Goal: Task Accomplishment & Management: Manage account settings

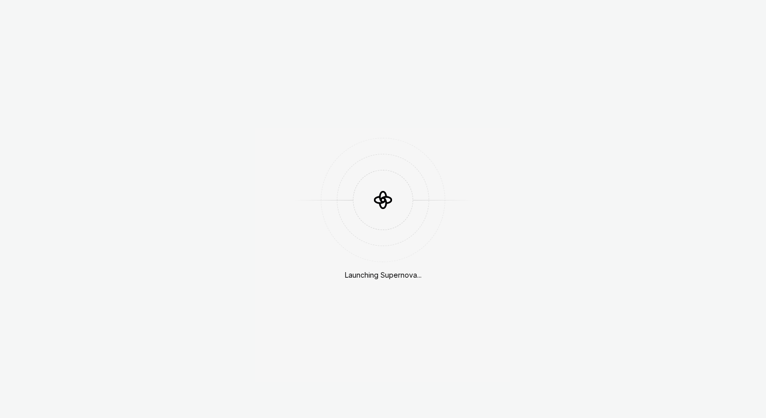
click at [691, 201] on div "Launching Supernova..." at bounding box center [383, 209] width 766 height 418
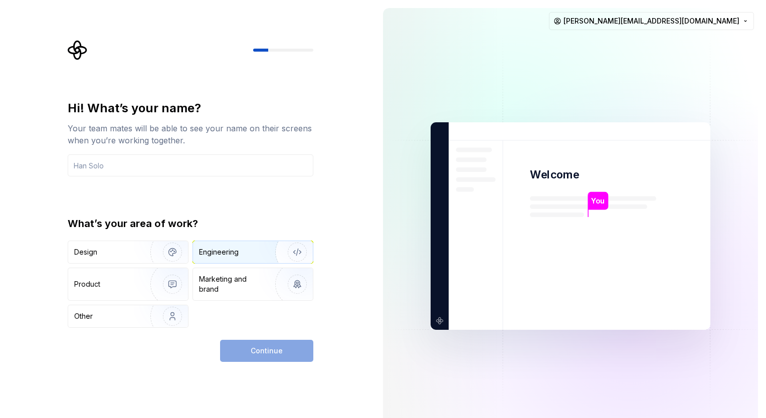
click at [230, 258] on div "Engineering" at bounding box center [253, 252] width 120 height 22
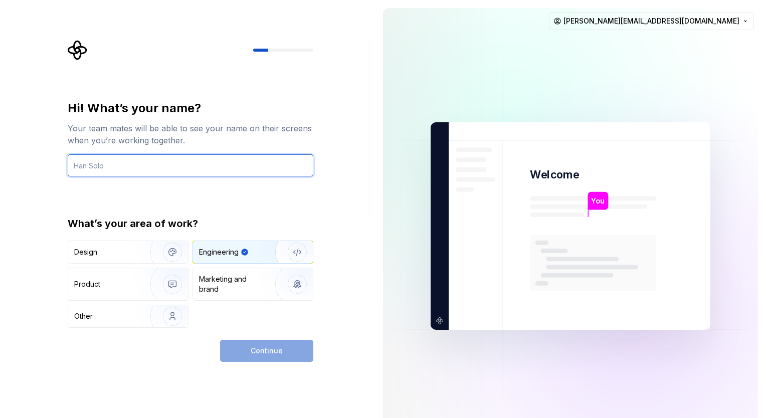
click at [184, 162] on input "text" at bounding box center [191, 165] width 246 height 22
type input "HanSolo"
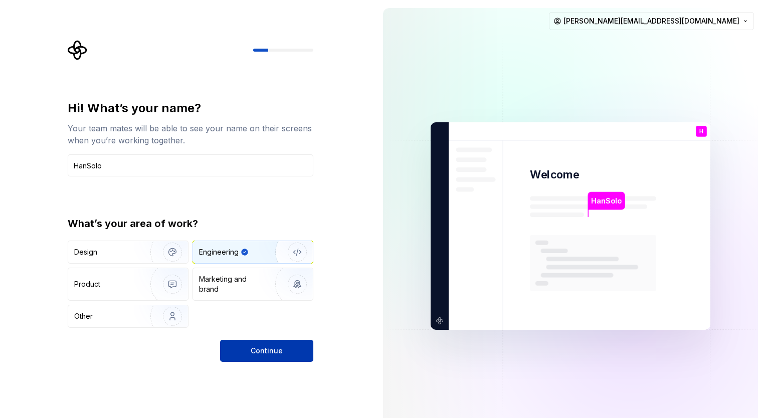
click at [248, 350] on button "Continue" at bounding box center [266, 351] width 93 height 22
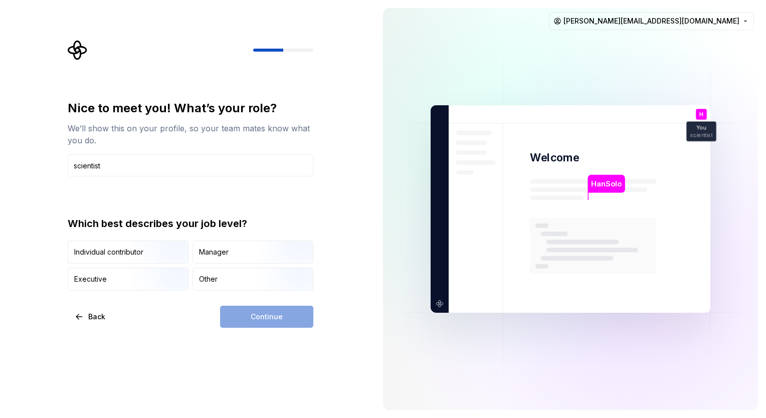
type input "scientist"
click at [263, 312] on div "Continue" at bounding box center [266, 317] width 93 height 22
click at [140, 247] on img "button" at bounding box center [164, 264] width 64 height 67
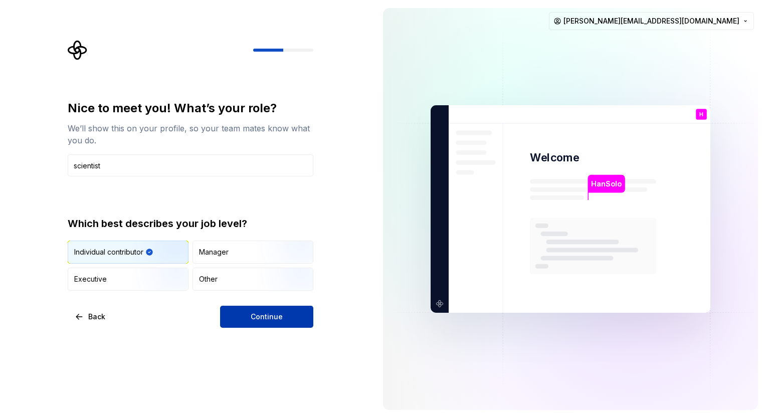
click at [268, 318] on span "Continue" at bounding box center [267, 317] width 32 height 10
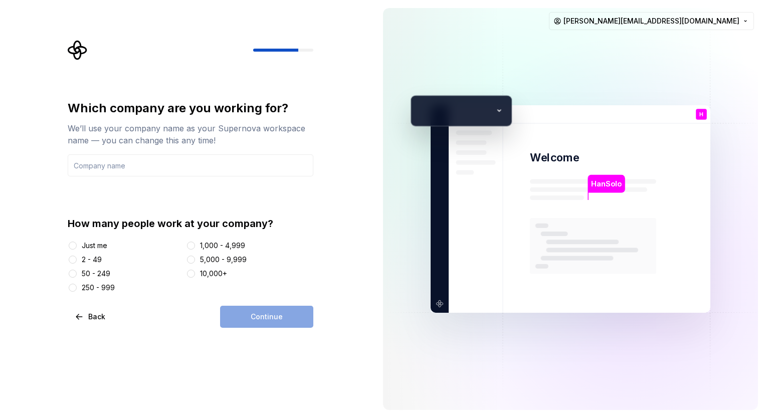
click at [208, 271] on div "10,000+" at bounding box center [213, 274] width 27 height 10
click at [195, 271] on button "10,000+" at bounding box center [191, 274] width 8 height 8
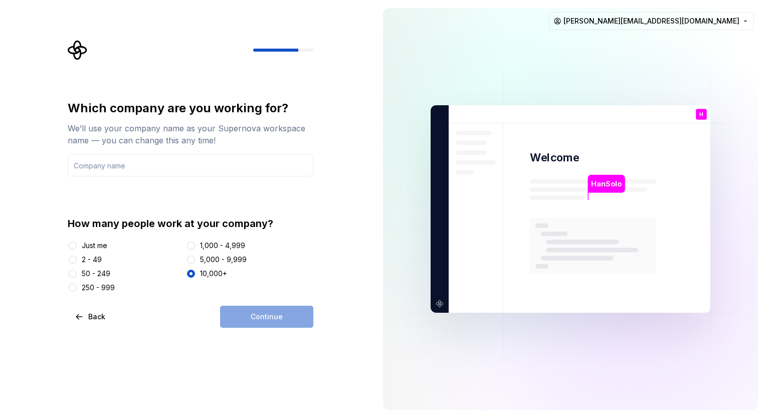
click at [257, 311] on div "Continue" at bounding box center [266, 317] width 93 height 22
click at [219, 169] on input "text" at bounding box center [191, 165] width 246 height 22
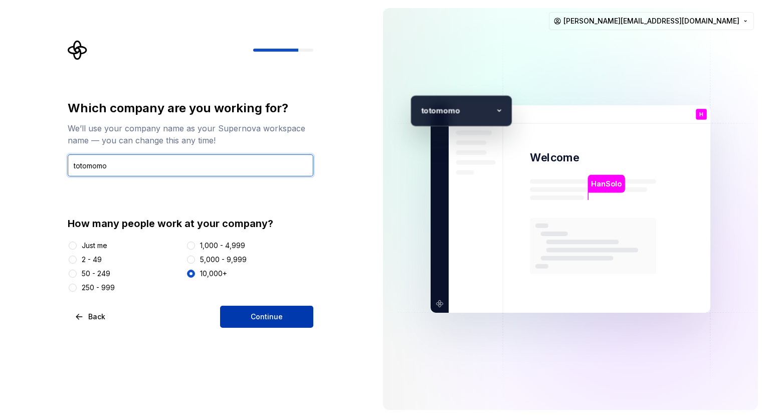
type input "totomomo"
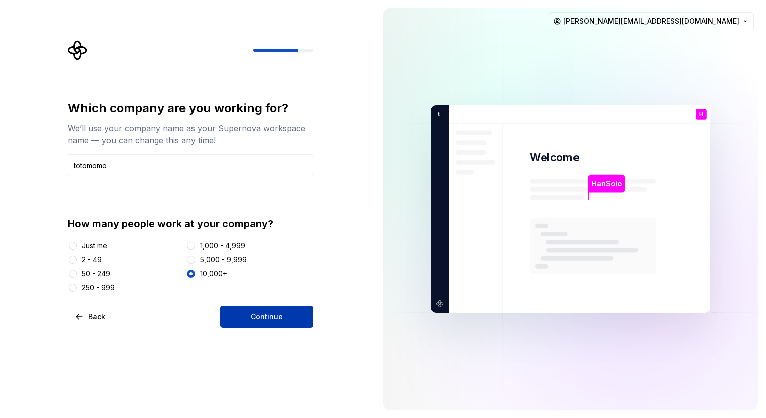
click at [268, 319] on span "Continue" at bounding box center [267, 317] width 32 height 10
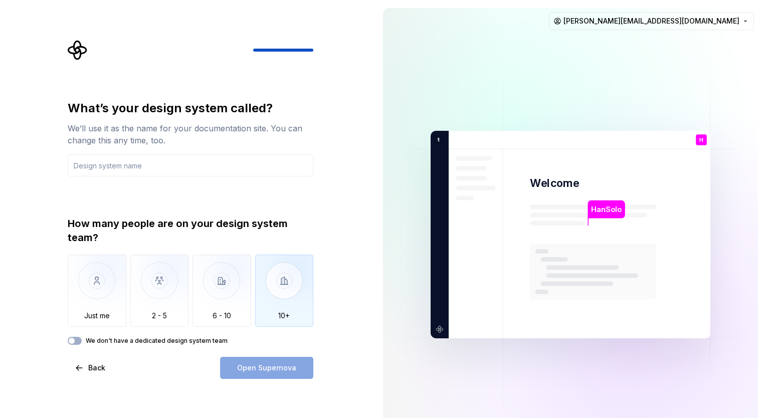
click at [287, 304] on img "button" at bounding box center [284, 288] width 59 height 67
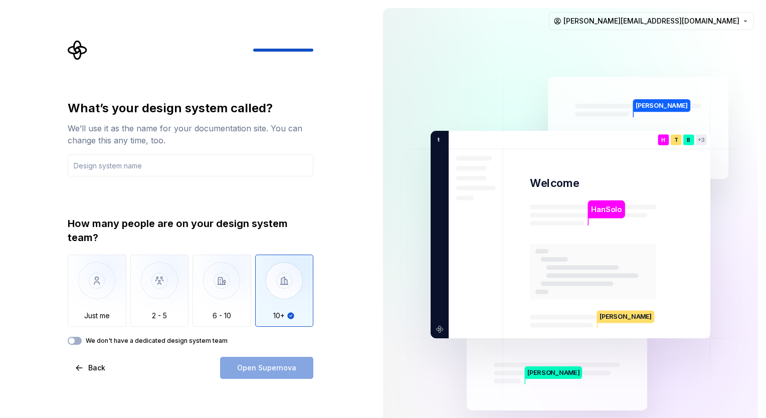
click at [82, 341] on div "We don't have a dedicated design system team" at bounding box center [191, 341] width 246 height 8
click at [77, 340] on button "We don't have a dedicated design system team" at bounding box center [75, 341] width 14 height 8
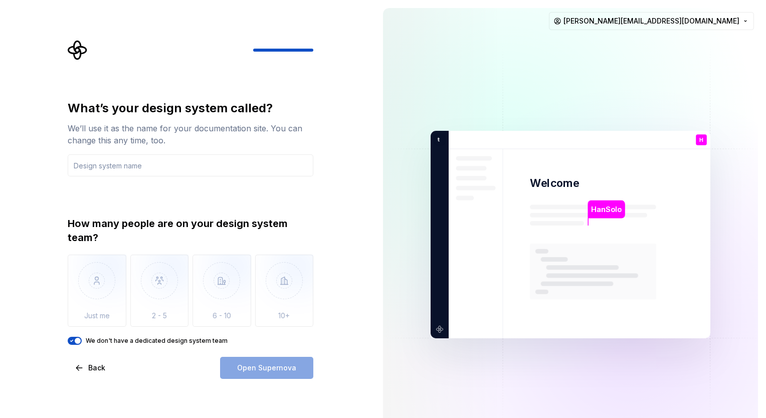
click at [272, 367] on div "Open Supernova" at bounding box center [266, 368] width 93 height 22
click at [169, 168] on input "text" at bounding box center [191, 165] width 246 height 22
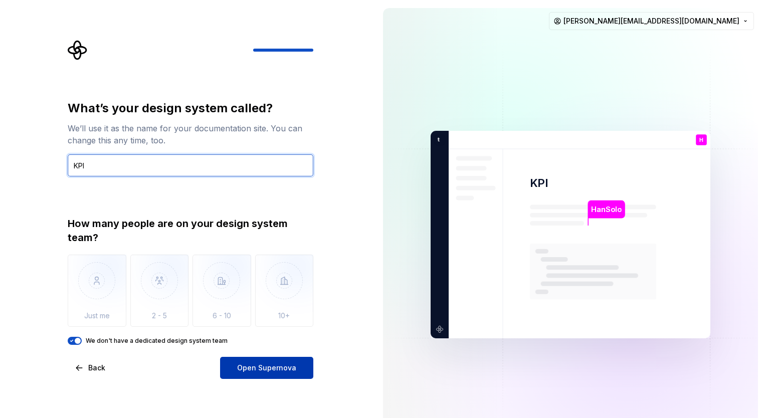
type input "KPI"
click at [274, 364] on span "Open Supernova" at bounding box center [266, 368] width 59 height 10
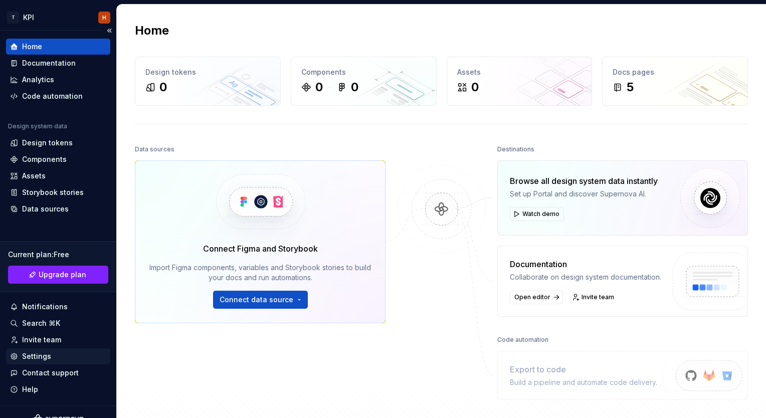
click at [53, 362] on div "Settings" at bounding box center [58, 357] width 104 height 16
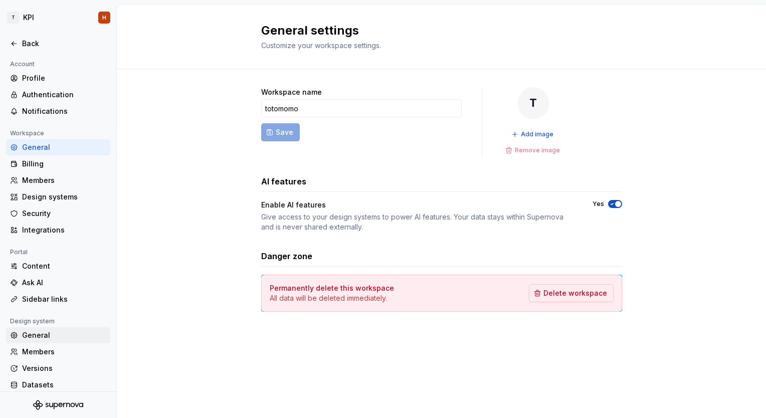
scroll to position [24, 0]
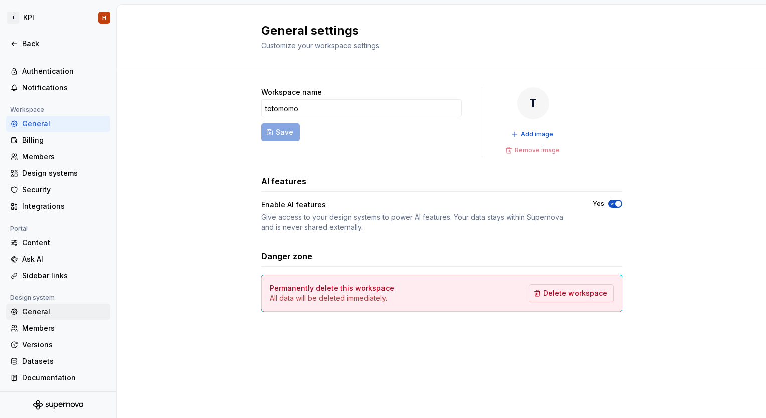
click at [48, 314] on div "General" at bounding box center [64, 312] width 84 height 10
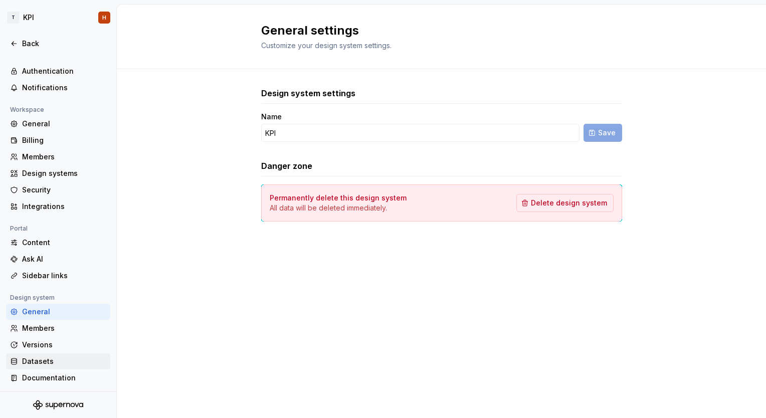
click at [48, 362] on div "Datasets" at bounding box center [64, 362] width 84 height 10
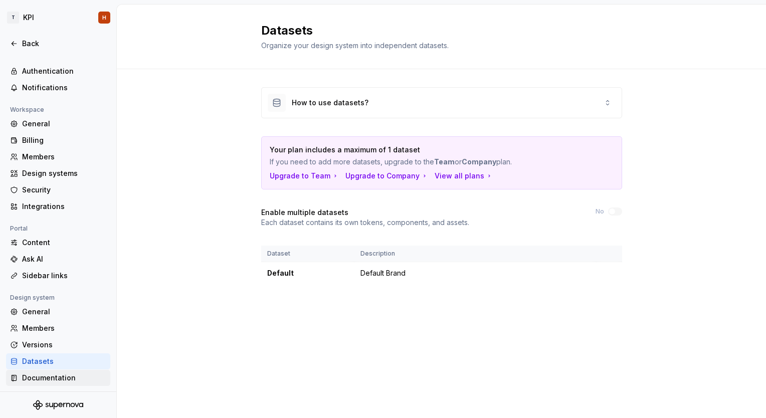
click at [47, 375] on div "Documentation" at bounding box center [64, 378] width 84 height 10
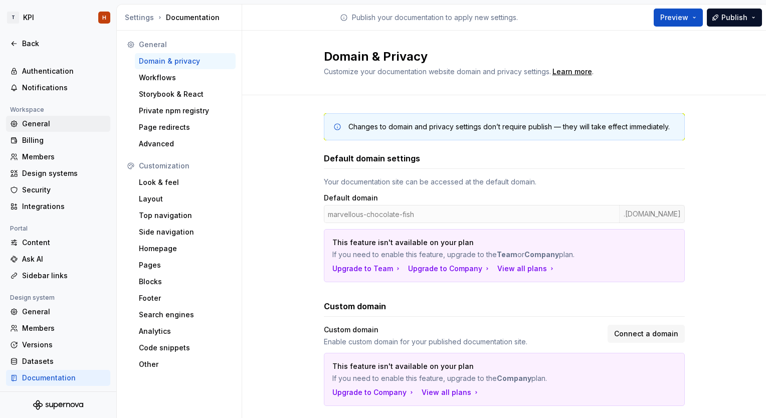
click at [41, 123] on div "General" at bounding box center [64, 124] width 84 height 10
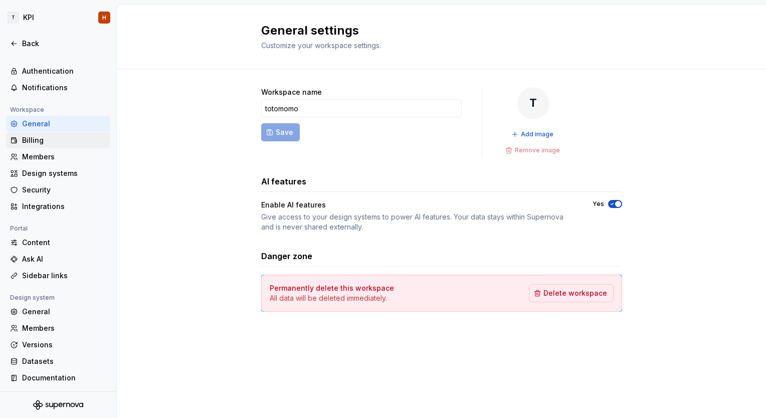
click at [35, 140] on div "Billing" at bounding box center [64, 140] width 84 height 10
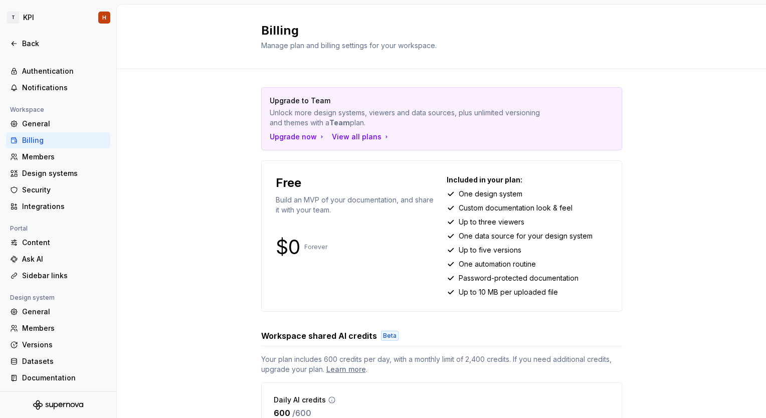
scroll to position [51, 0]
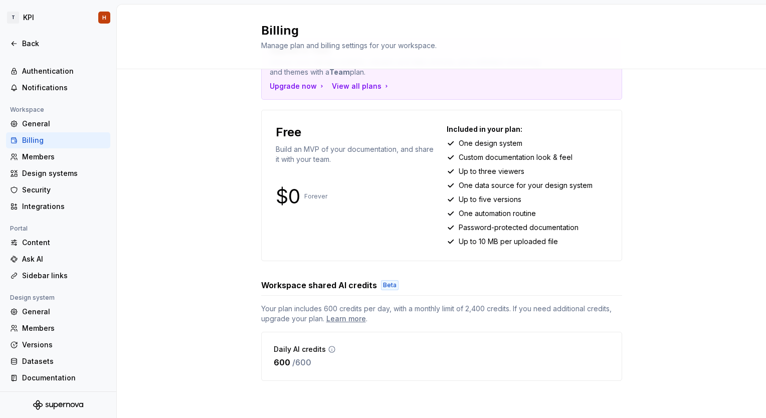
click at [228, 239] on div "Upgrade to Team Unlock more design systems, viewers and data sources, plus unli…" at bounding box center [441, 219] width 649 height 401
click at [43, 157] on div "Members" at bounding box center [64, 157] width 84 height 10
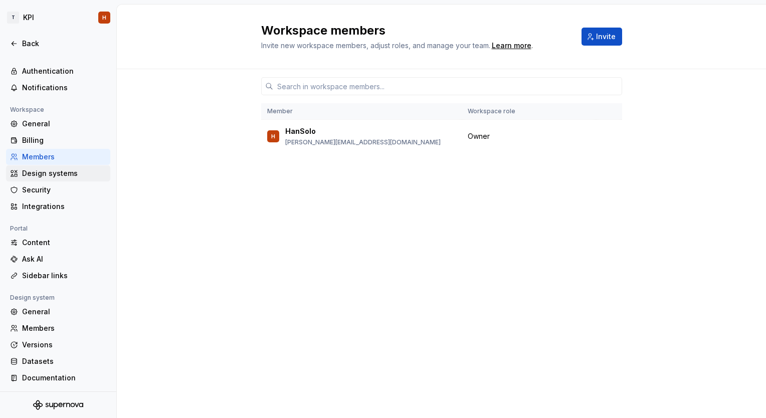
click at [49, 172] on div "Design systems" at bounding box center [64, 174] width 84 height 10
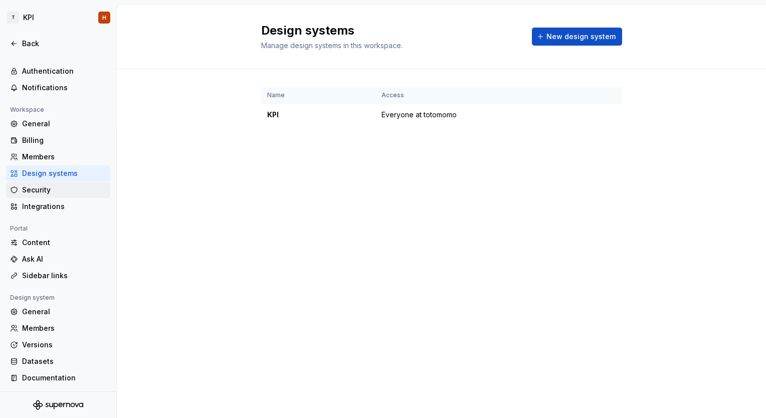
click at [50, 190] on div "Security" at bounding box center [64, 190] width 84 height 10
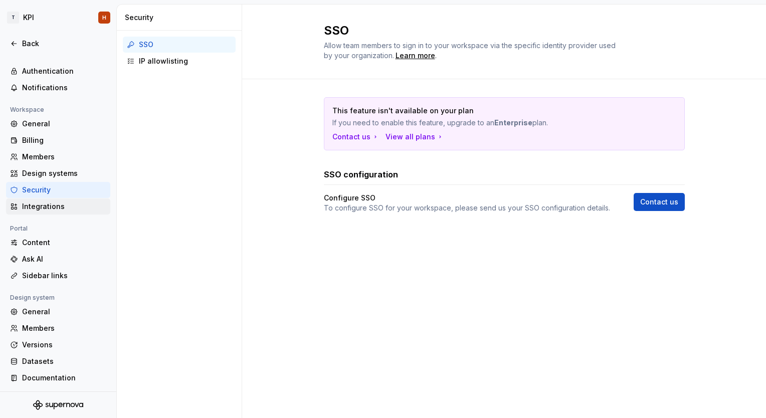
click at [54, 207] on div "Integrations" at bounding box center [64, 207] width 84 height 10
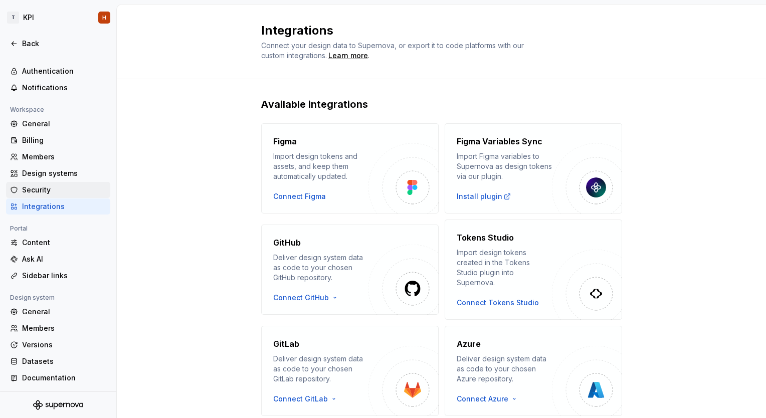
click at [49, 193] on div "Security" at bounding box center [64, 190] width 84 height 10
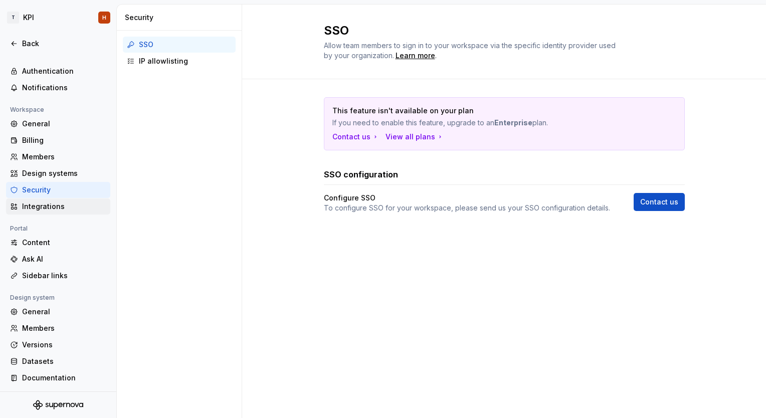
click at [51, 205] on div "Integrations" at bounding box center [64, 207] width 84 height 10
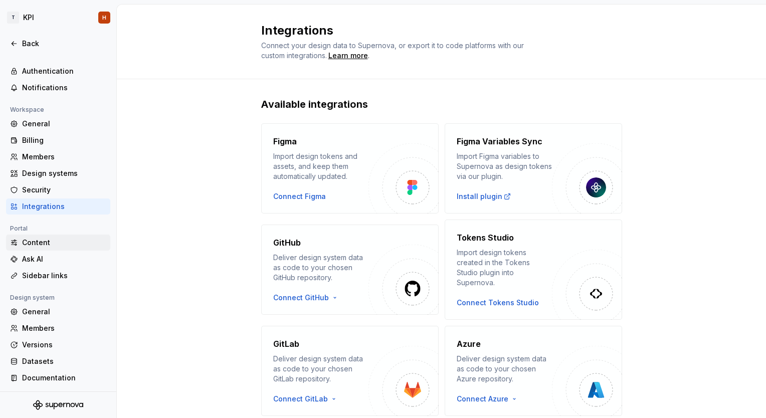
click at [47, 243] on div "Content" at bounding box center [64, 243] width 84 height 10
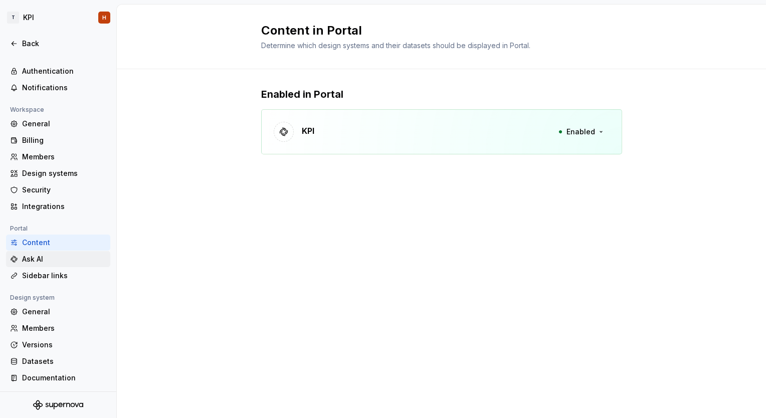
click at [37, 256] on div "Ask AI" at bounding box center [64, 259] width 84 height 10
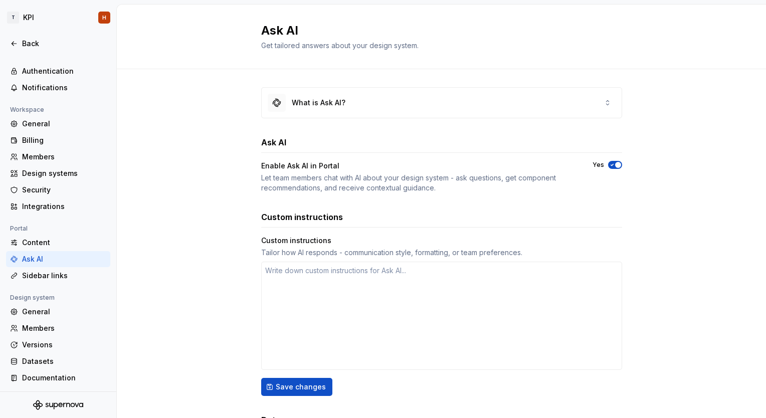
type textarea "*"
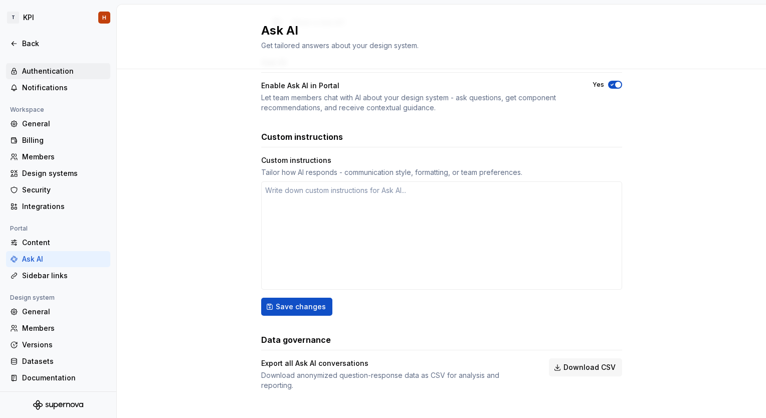
click at [47, 70] on div "Authentication" at bounding box center [64, 71] width 84 height 10
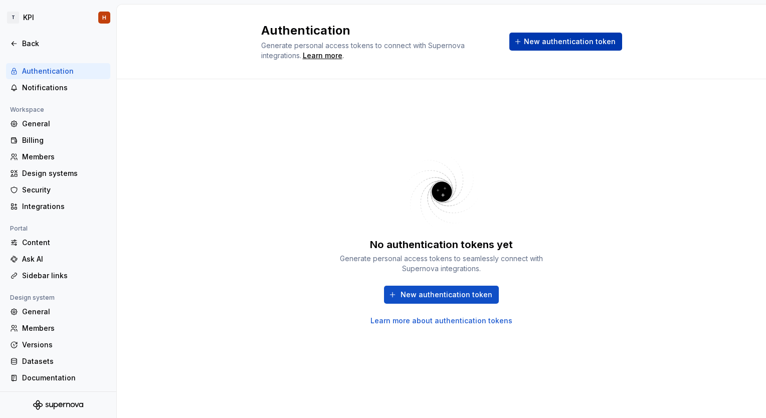
click at [564, 39] on span "New authentication token" at bounding box center [570, 42] width 92 height 10
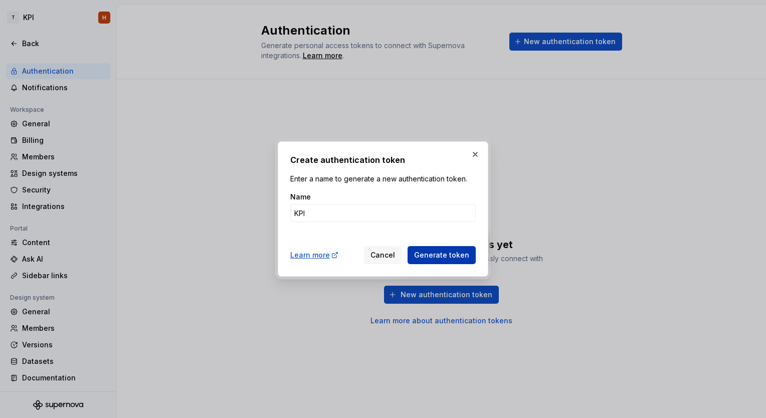
type input "KPI"
click at [424, 249] on button "Generate token" at bounding box center [442, 255] width 68 height 18
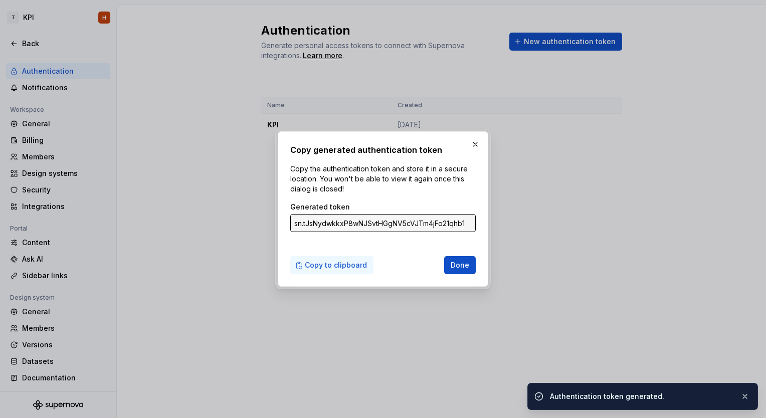
click at [352, 265] on span "Copy to clipboard" at bounding box center [336, 265] width 62 height 10
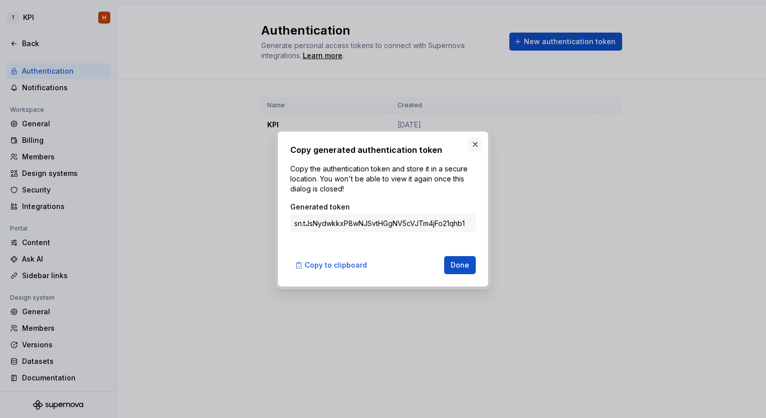
click at [477, 143] on button "button" at bounding box center [475, 144] width 14 height 14
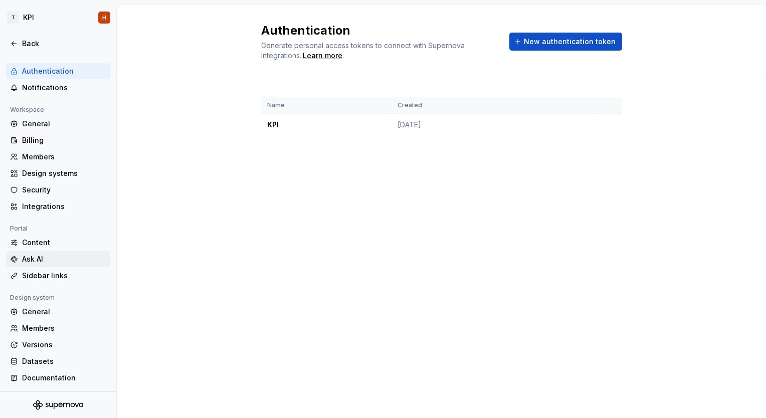
click at [42, 257] on div "Ask AI" at bounding box center [64, 259] width 84 height 10
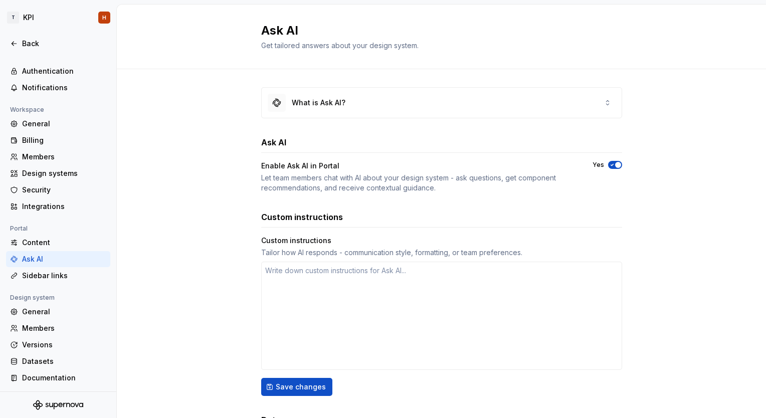
click at [42, 257] on div "Ask AI" at bounding box center [64, 259] width 84 height 10
type textarea "*"
click at [516, 103] on div "What is Ask AI?" at bounding box center [442, 103] width 360 height 30
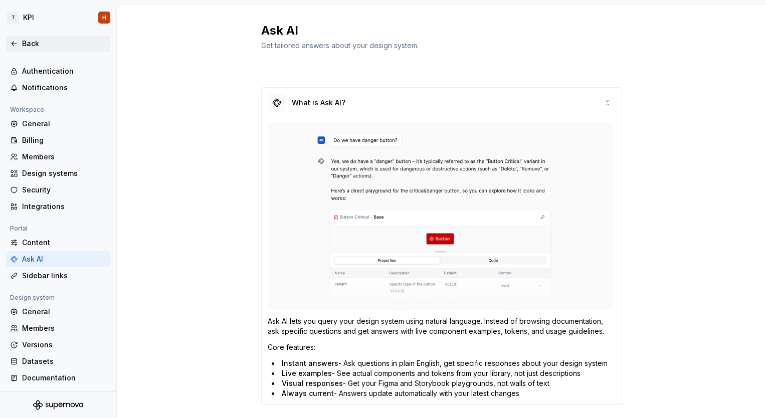
click at [13, 42] on icon at bounding box center [14, 44] width 5 height 4
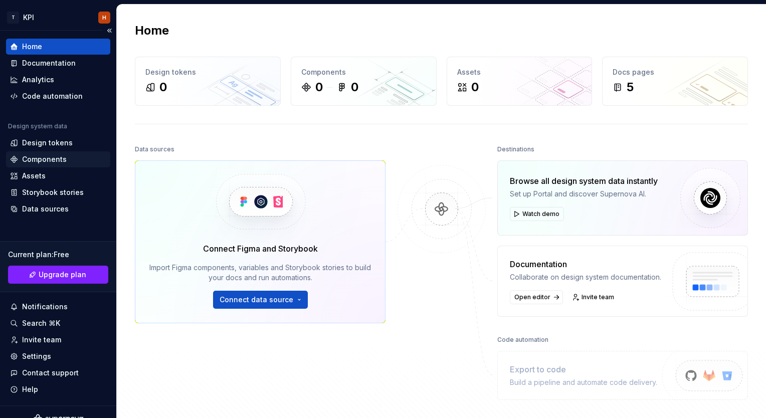
click at [59, 159] on div "Components" at bounding box center [44, 159] width 45 height 10
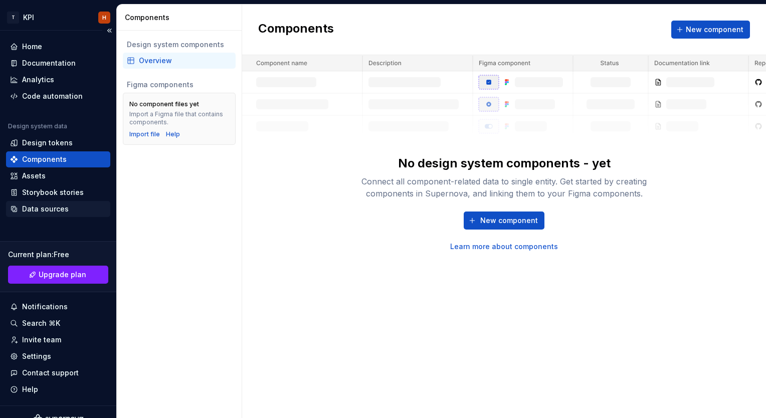
click at [54, 212] on div "Data sources" at bounding box center [45, 209] width 47 height 10
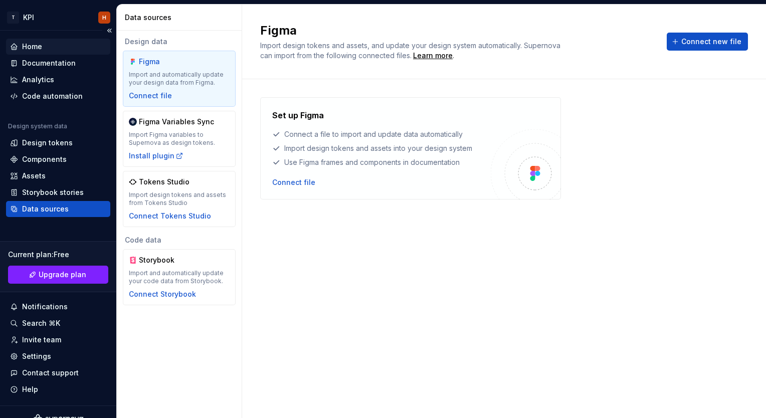
click at [42, 51] on div "Home" at bounding box center [58, 47] width 96 height 10
